Goal: Task Accomplishment & Management: Use online tool/utility

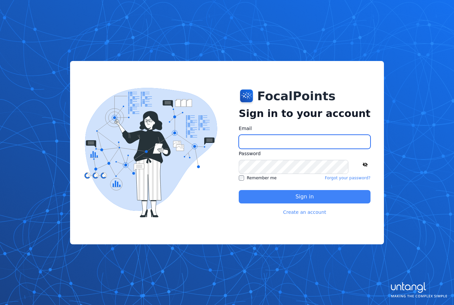
type input "**********"
click at [279, 193] on button "Sign in" at bounding box center [305, 196] width 132 height 13
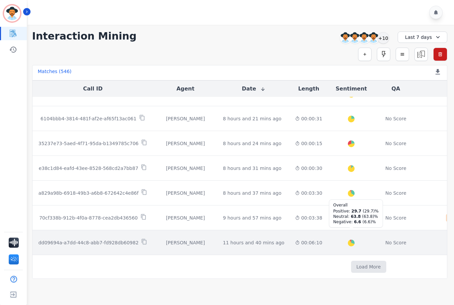
scroll to position [341, 0]
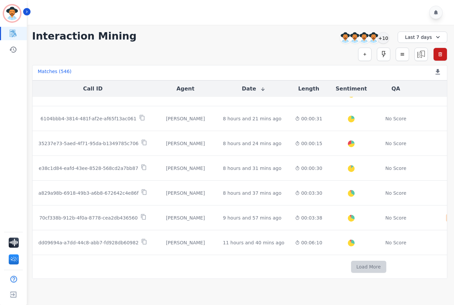
click at [351, 269] on button "Load More" at bounding box center [368, 267] width 35 height 12
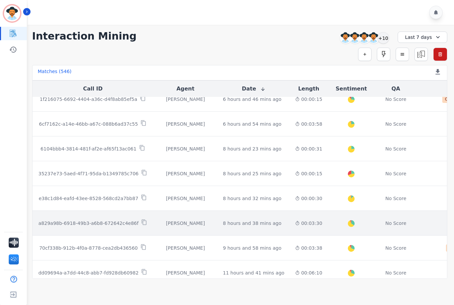
scroll to position [307, 0]
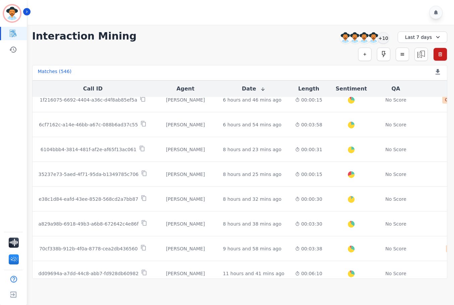
click at [414, 38] on div "Last 7 days" at bounding box center [423, 37] width 50 height 11
click at [384, 36] on div "+10" at bounding box center [382, 37] width 11 height 11
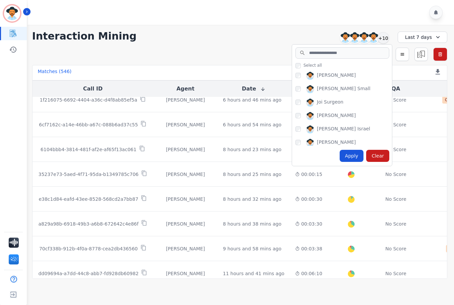
scroll to position [0, 0]
click at [333, 50] on input "search" at bounding box center [342, 52] width 94 height 11
type input "*"
